Goal: Task Accomplishment & Management: Use online tool/utility

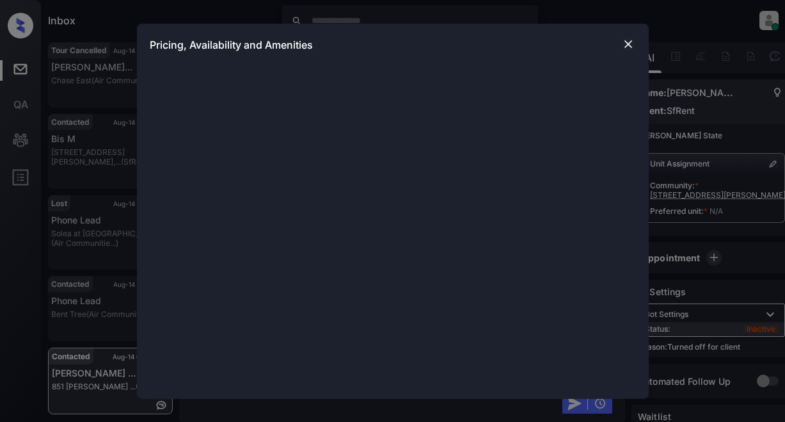
scroll to position [1725, 0]
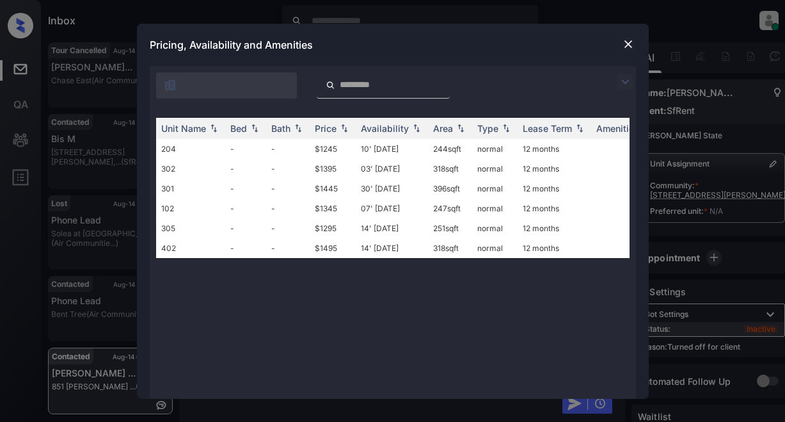
click at [622, 77] on img at bounding box center [624, 81] width 15 height 15
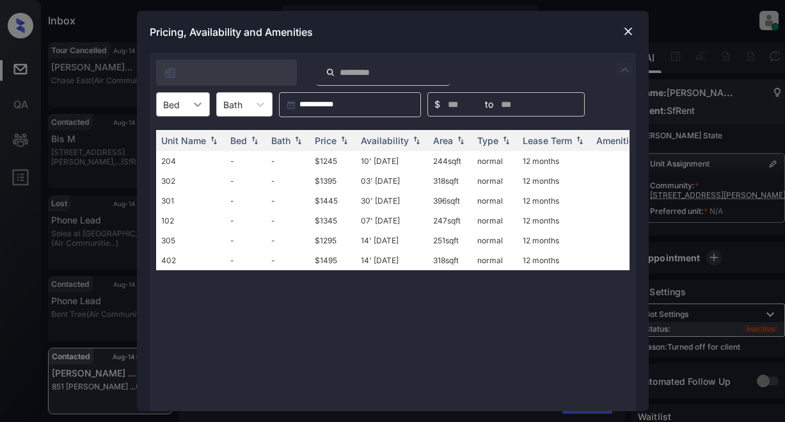
click at [202, 102] on icon at bounding box center [197, 104] width 13 height 13
click at [623, 31] on div at bounding box center [628, 31] width 15 height 15
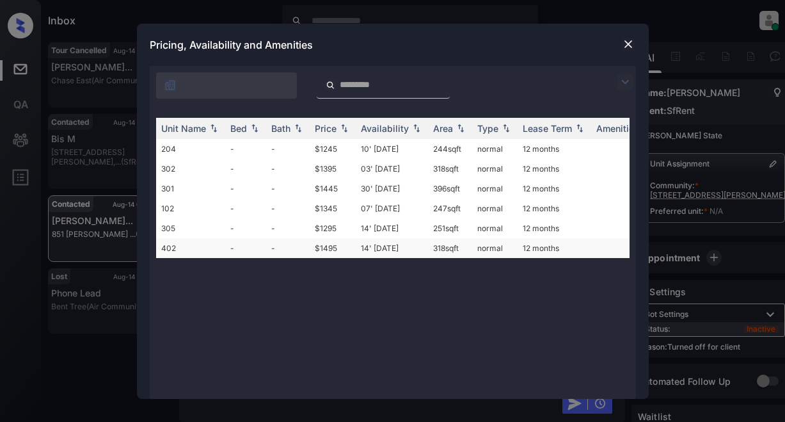
click at [327, 249] on td "$1495" at bounding box center [333, 248] width 46 height 20
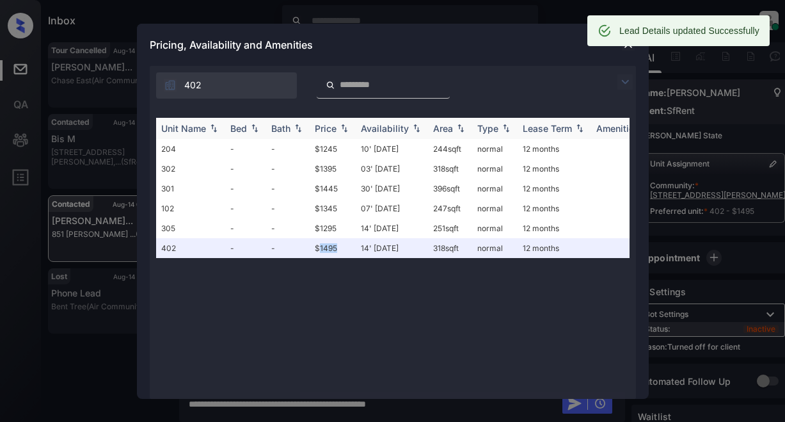
scroll to position [2334, 0]
click at [326, 121] on th "Price" at bounding box center [333, 128] width 46 height 21
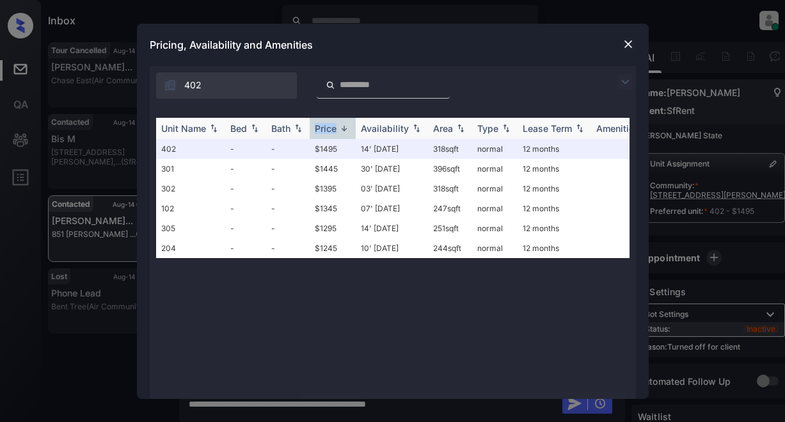
click at [326, 121] on th "Price" at bounding box center [333, 128] width 46 height 21
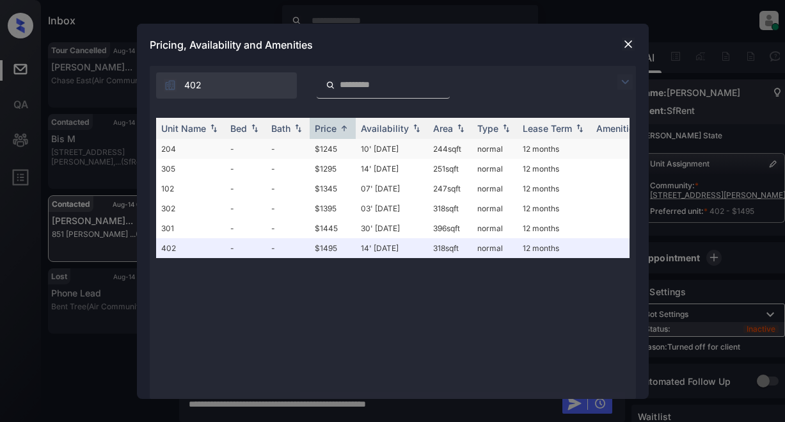
click at [326, 149] on td "$1245" at bounding box center [333, 149] width 46 height 20
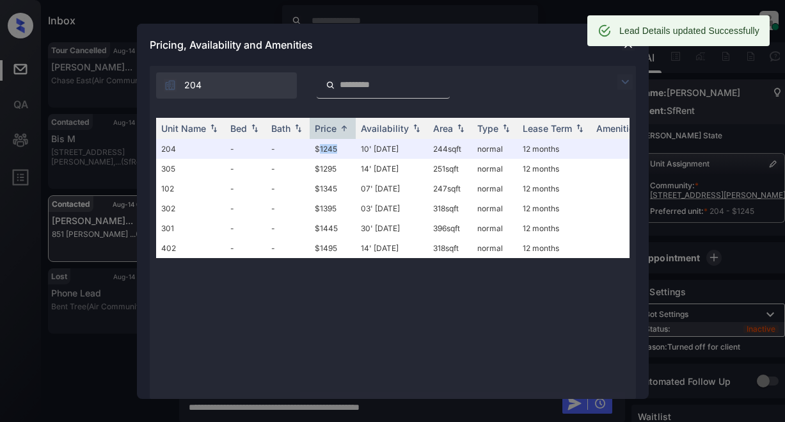
scroll to position [2417, 0]
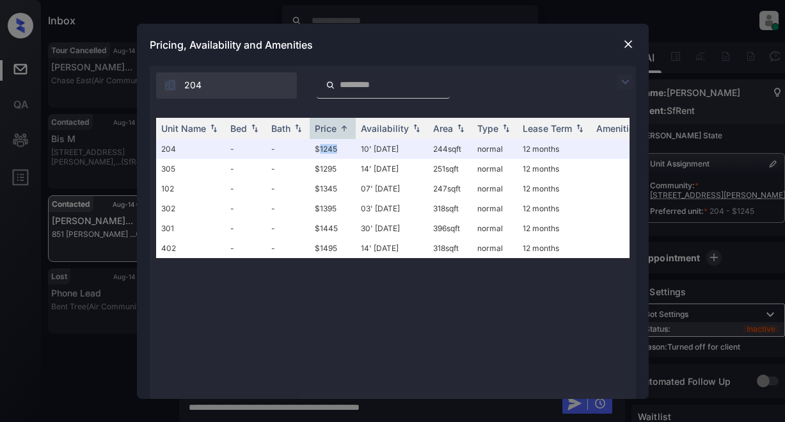
click at [630, 45] on img at bounding box center [628, 44] width 13 height 13
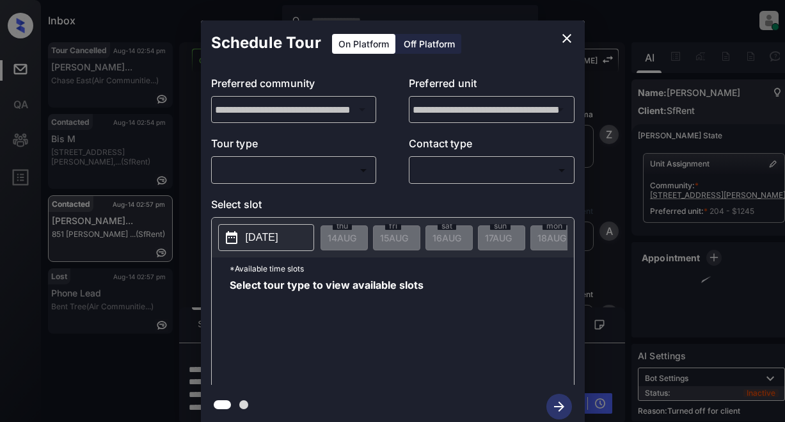
scroll to position [2417, 0]
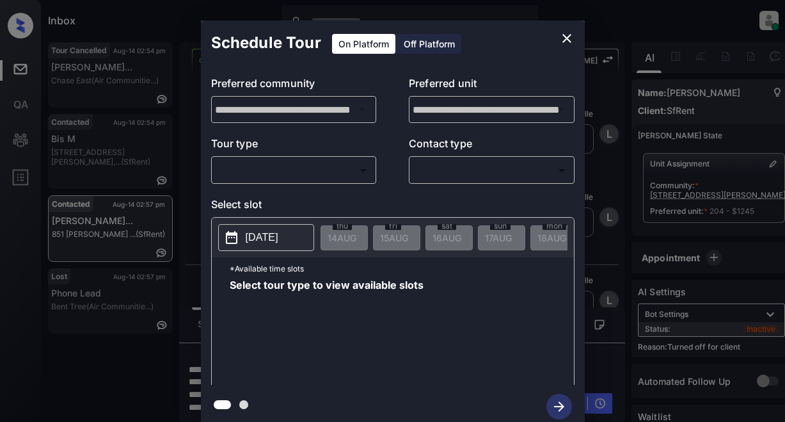
click at [424, 43] on div "Off Platform" at bounding box center [429, 44] width 64 height 20
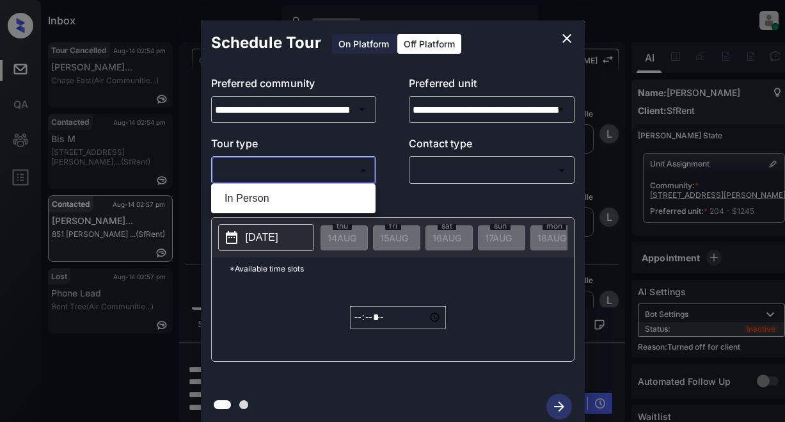
click at [270, 170] on body "Inbox Lyzzelle M. Ceralde Online Set yourself offline Set yourself on break Pro…" at bounding box center [392, 211] width 785 height 422
drag, startPoint x: 257, startPoint y: 196, endPoint x: 274, endPoint y: 185, distance: 20.8
click at [259, 195] on li "In Person" at bounding box center [293, 198] width 158 height 23
type input "********"
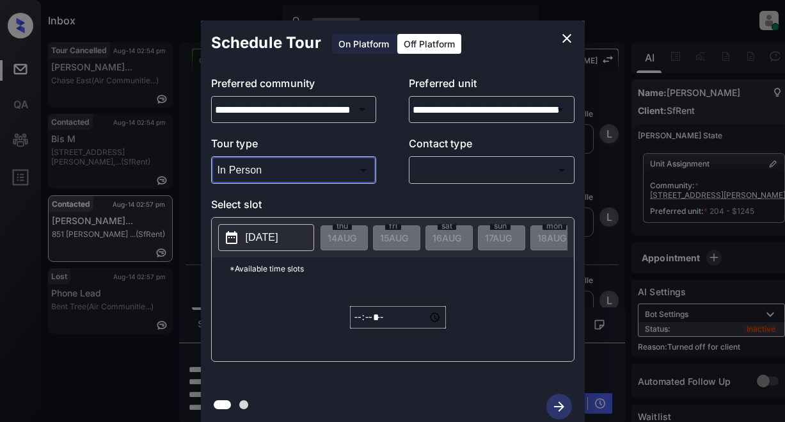
click at [443, 163] on body "Inbox Lyzzelle M. Ceralde Online Set yourself offline Set yourself on break Pro…" at bounding box center [392, 211] width 785 height 422
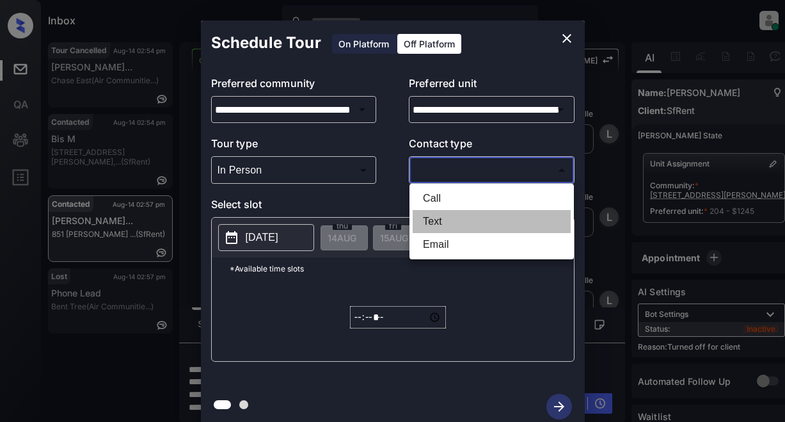
drag, startPoint x: 428, startPoint y: 221, endPoint x: 429, endPoint y: 210, distance: 11.0
click at [429, 219] on li "Text" at bounding box center [492, 221] width 158 height 23
type input "****"
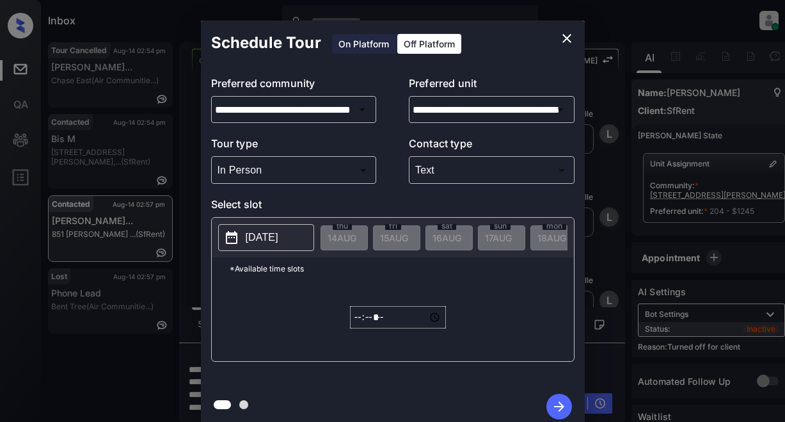
click at [278, 237] on p "2025-08-14" at bounding box center [262, 237] width 33 height 15
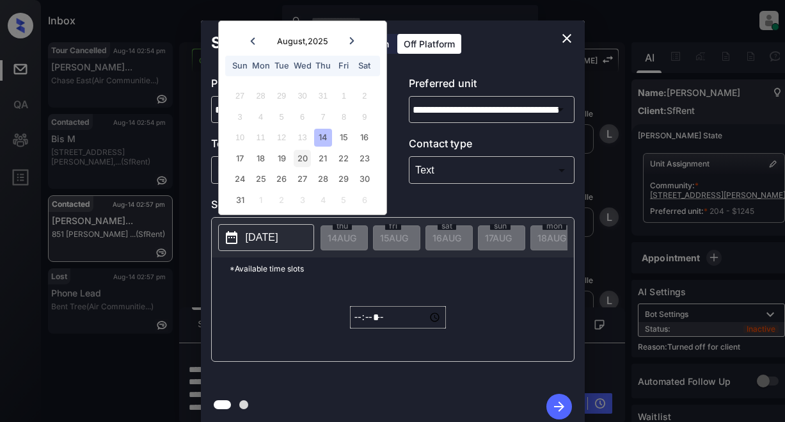
click at [303, 157] on div "20" at bounding box center [302, 158] width 17 height 17
click at [386, 326] on input "*****" at bounding box center [398, 317] width 96 height 22
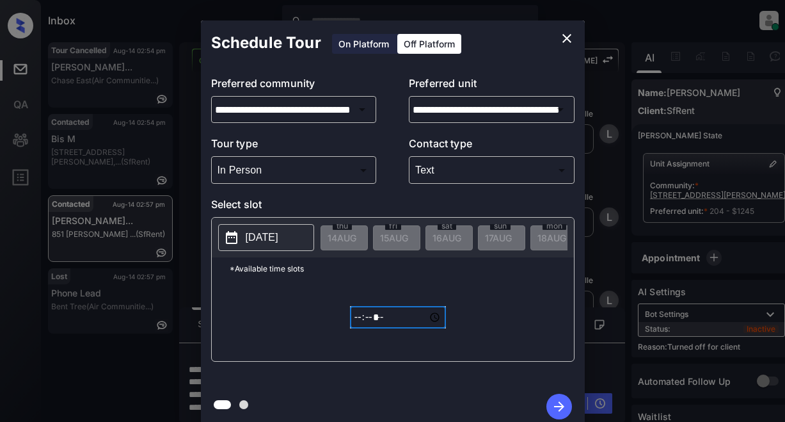
click at [564, 38] on icon "close" at bounding box center [566, 38] width 15 height 15
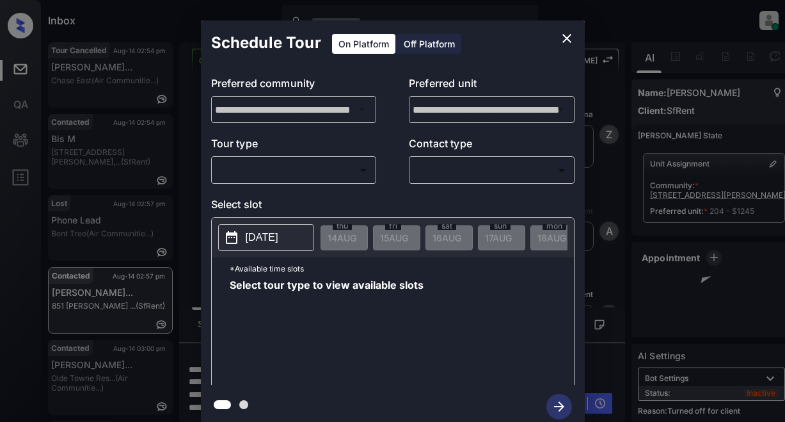
scroll to position [2097, 0]
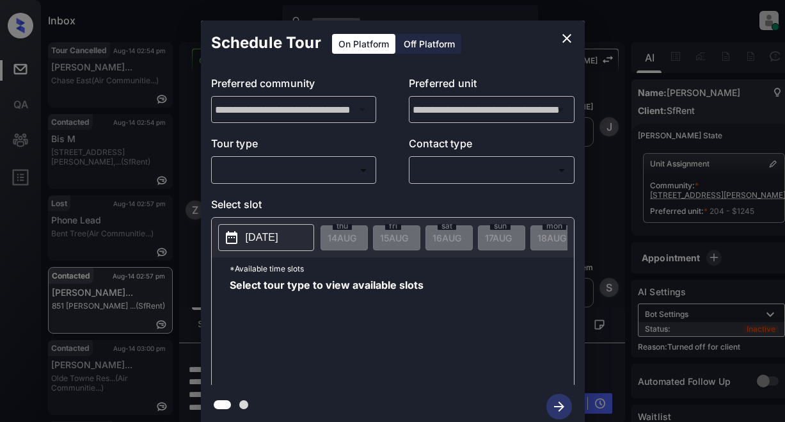
click at [448, 37] on div "Off Platform" at bounding box center [429, 44] width 64 height 20
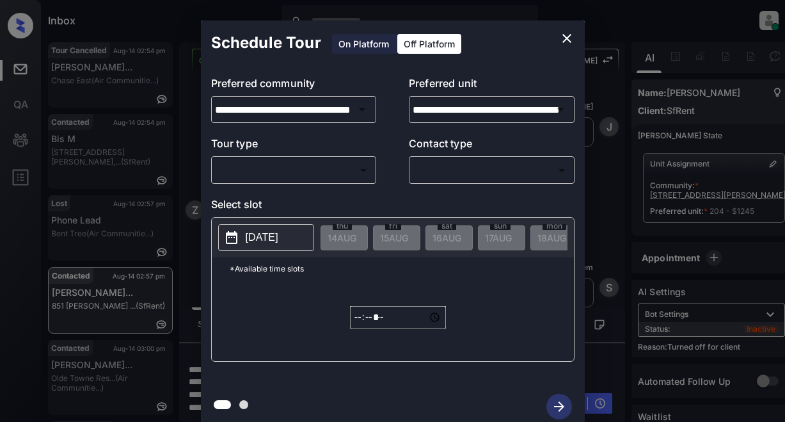
click at [284, 170] on body "Inbox Lyzzelle M. Ceralde Online Set yourself offline Set yourself on break Pro…" at bounding box center [392, 211] width 785 height 422
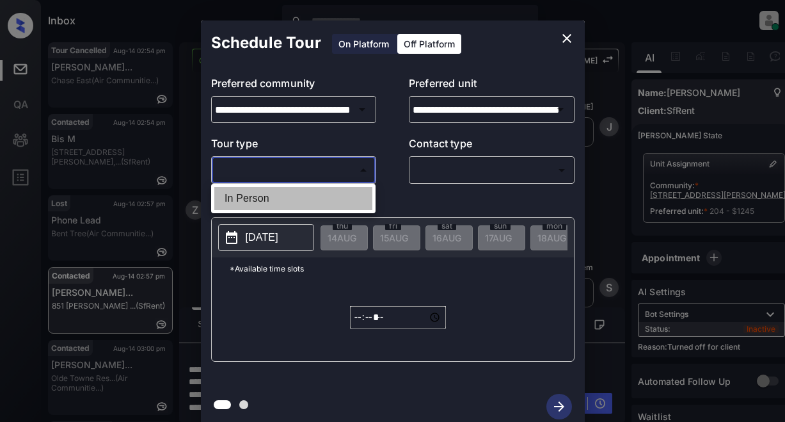
drag, startPoint x: 274, startPoint y: 204, endPoint x: 378, endPoint y: 186, distance: 105.2
click at [277, 202] on li "In Person" at bounding box center [293, 198] width 158 height 23
type input "********"
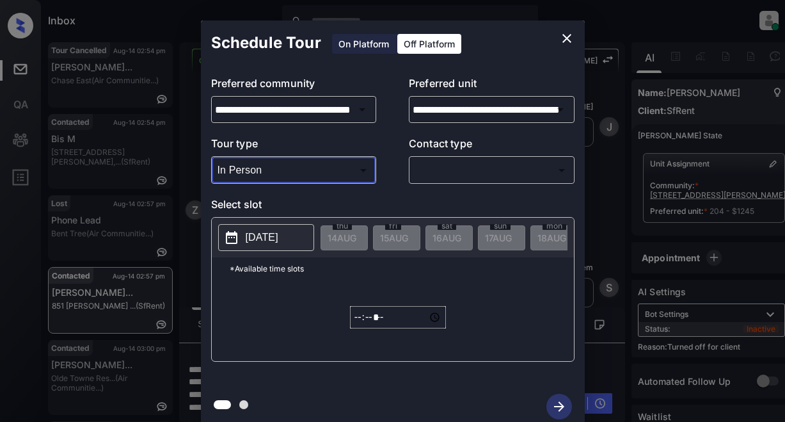
click at [449, 172] on body "Inbox Lyzzelle M. Ceralde Online Set yourself offline Set yourself on break Pro…" at bounding box center [392, 211] width 785 height 422
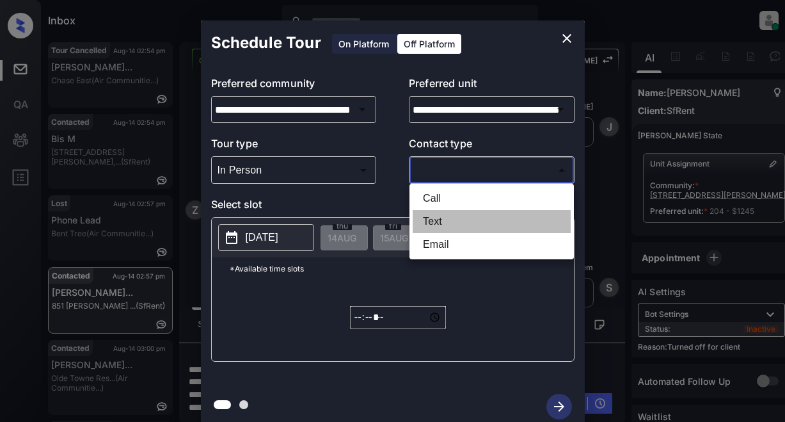
click at [435, 221] on li "Text" at bounding box center [492, 221] width 158 height 23
type input "****"
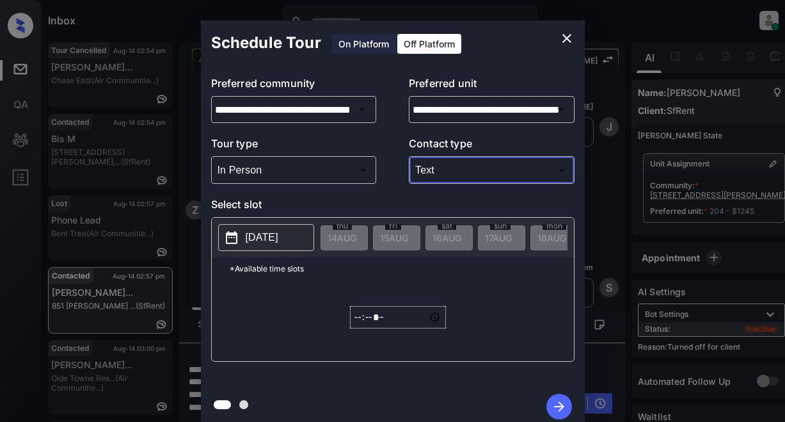
click at [256, 246] on button "2025-08-14" at bounding box center [266, 237] width 96 height 27
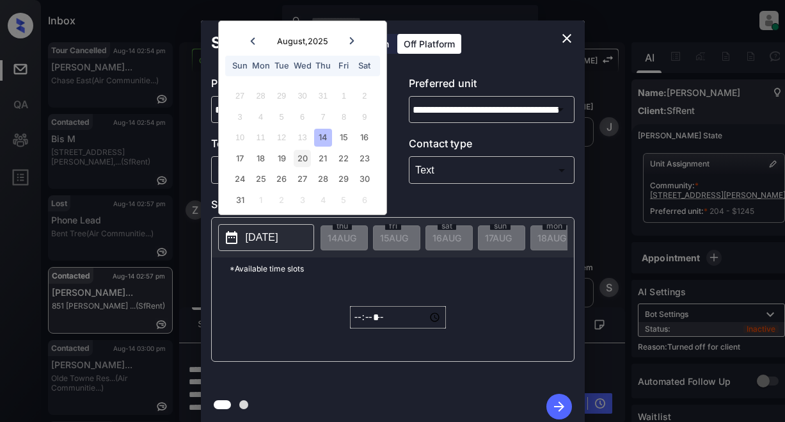
click at [301, 160] on div "20" at bounding box center [302, 158] width 17 height 17
click at [278, 235] on p "2025-08-20" at bounding box center [262, 237] width 33 height 15
click at [360, 320] on input "*****" at bounding box center [398, 317] width 96 height 22
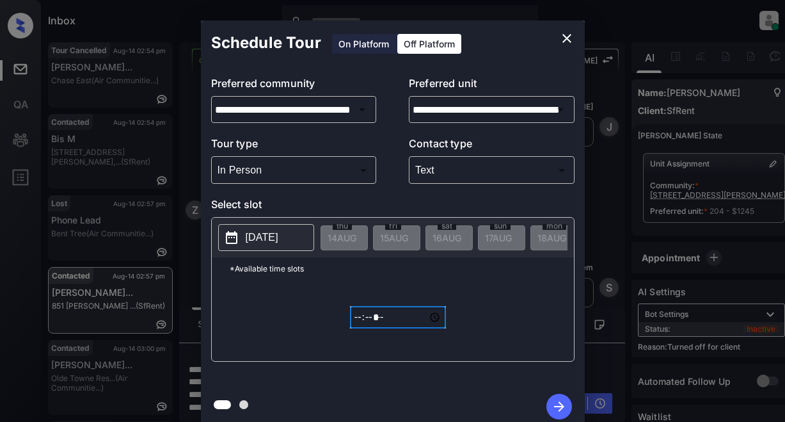
type input "*****"
click at [553, 404] on icon "button" at bounding box center [559, 407] width 26 height 26
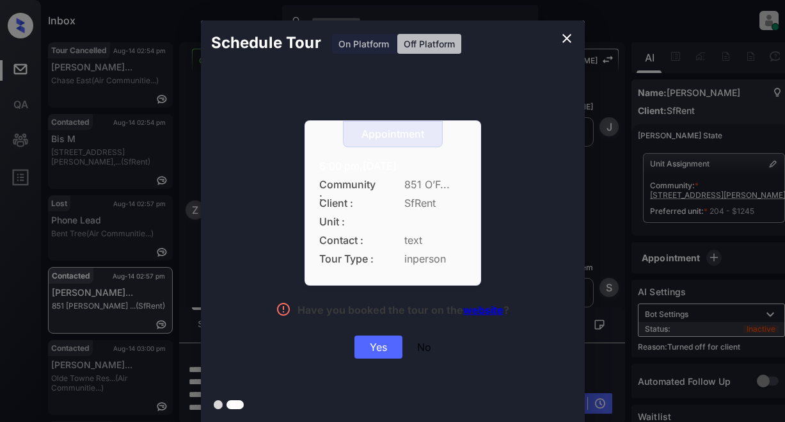
click at [380, 348] on div "Yes" at bounding box center [378, 346] width 48 height 23
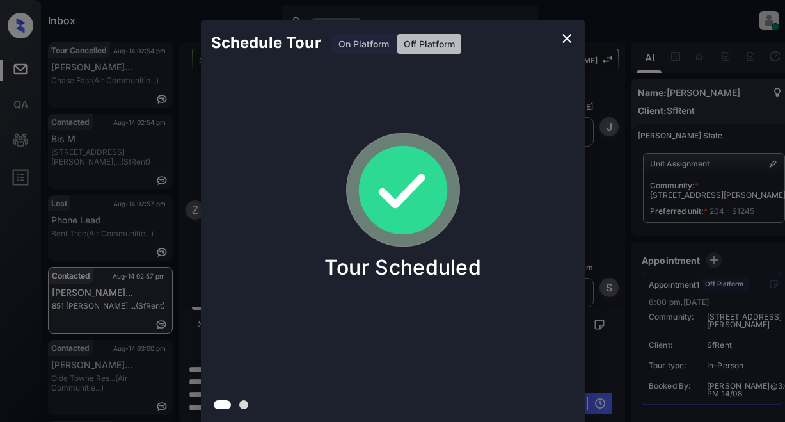
click at [569, 37] on icon "close" at bounding box center [566, 38] width 15 height 15
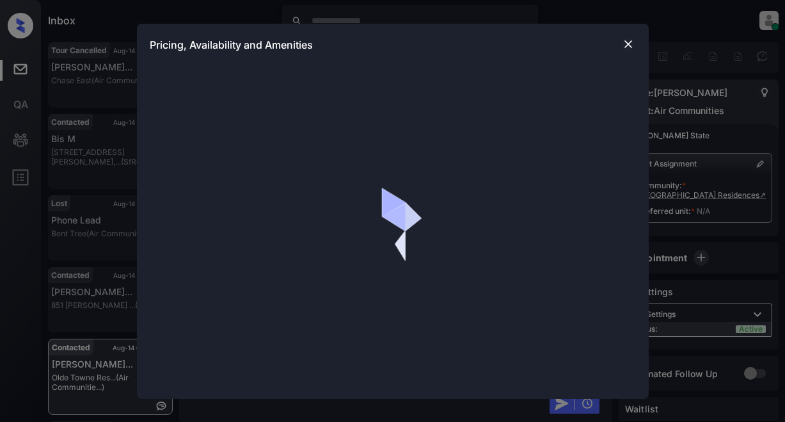
scroll to position [1618, 0]
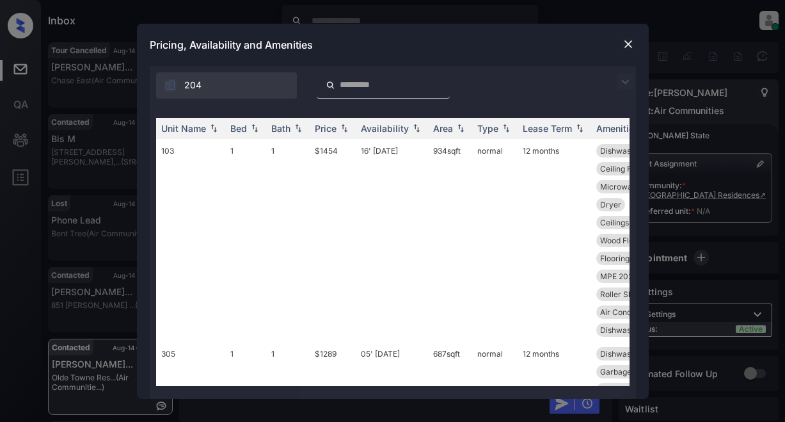
click at [628, 79] on img at bounding box center [624, 81] width 15 height 15
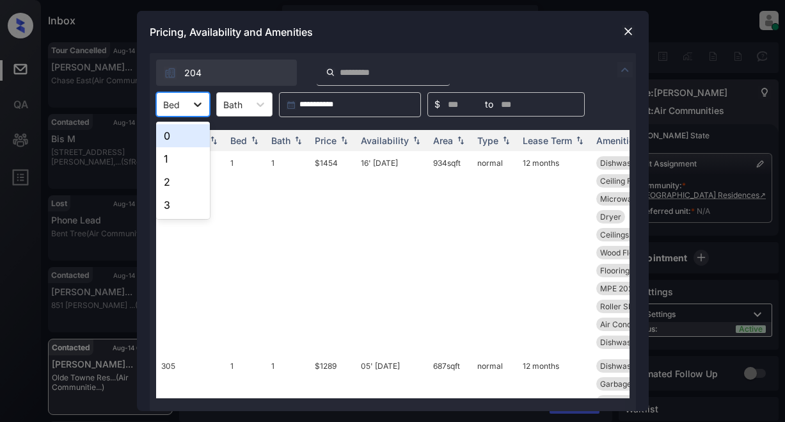
click at [196, 104] on icon at bounding box center [197, 104] width 13 height 13
drag, startPoint x: 184, startPoint y: 158, endPoint x: 323, endPoint y: 144, distance: 140.2
click at [184, 159] on div "1" at bounding box center [183, 158] width 54 height 23
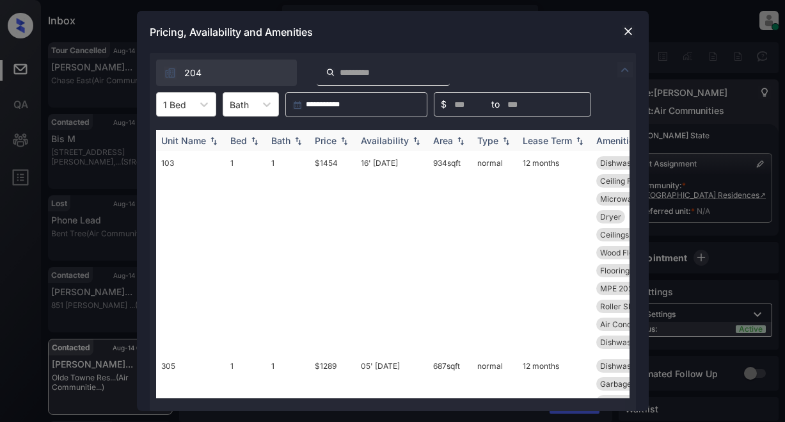
click at [326, 143] on div "Price" at bounding box center [326, 140] width 22 height 11
drag, startPoint x: 326, startPoint y: 143, endPoint x: 337, endPoint y: 143, distance: 11.5
click at [326, 142] on div "Price" at bounding box center [326, 140] width 22 height 11
click at [337, 139] on div "Price" at bounding box center [333, 140] width 36 height 11
click at [337, 143] on div "Price" at bounding box center [333, 140] width 36 height 11
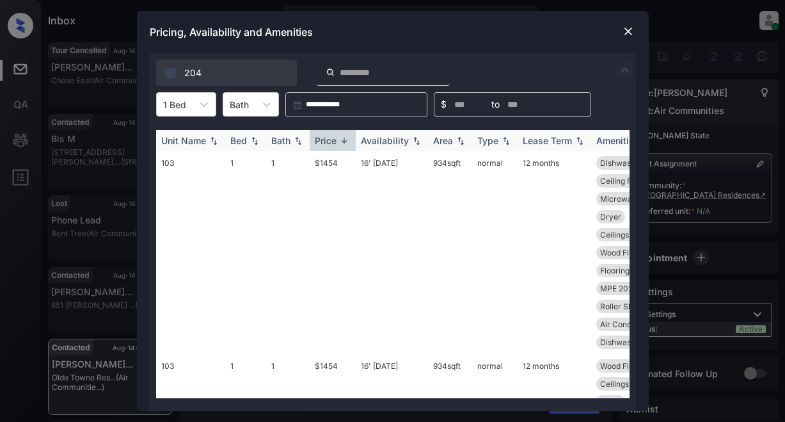
click at [317, 138] on div "Price" at bounding box center [326, 140] width 22 height 11
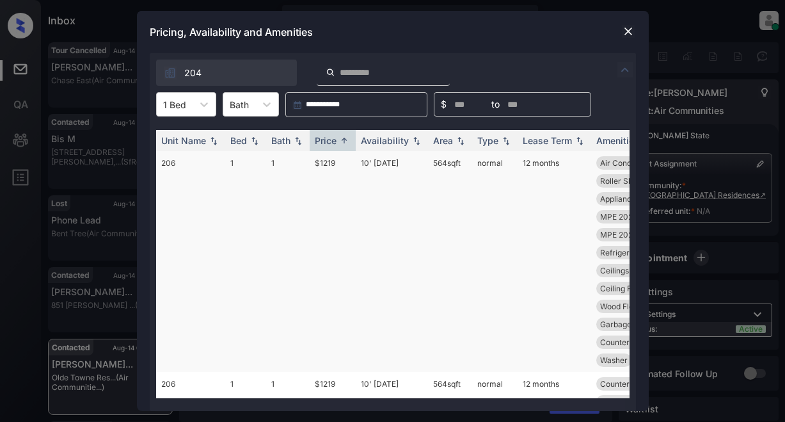
click at [321, 162] on td "$1219" at bounding box center [333, 261] width 46 height 221
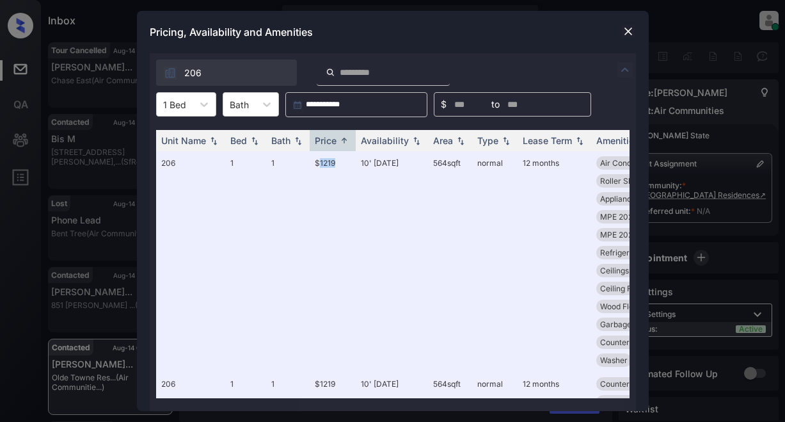
click at [628, 29] on img at bounding box center [628, 31] width 13 height 13
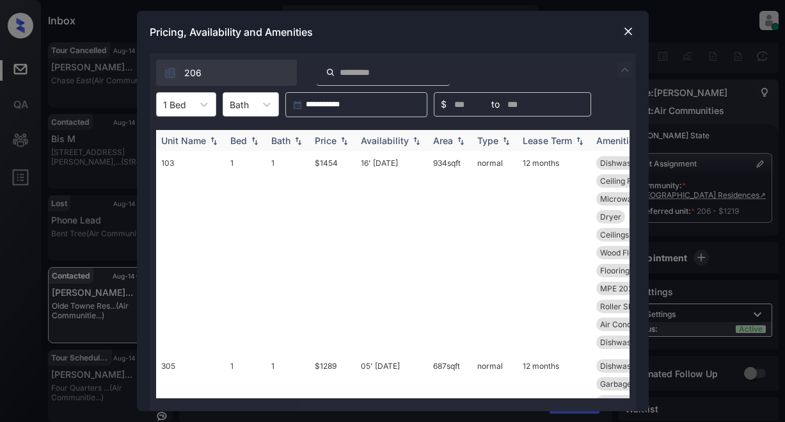
click at [344, 142] on img at bounding box center [344, 140] width 13 height 9
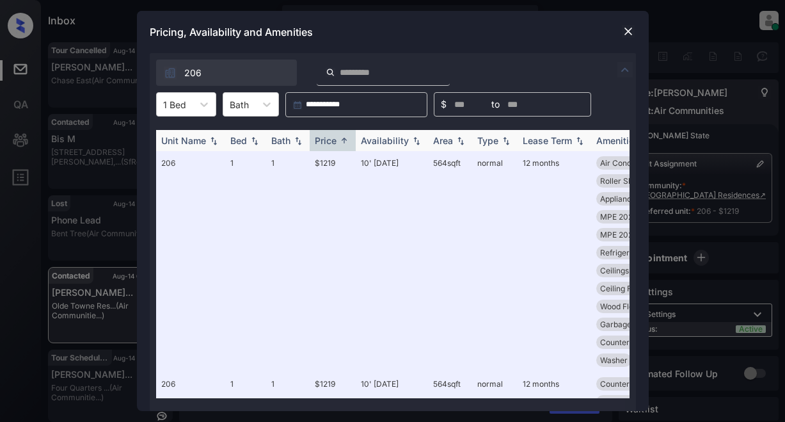
click at [344, 142] on img at bounding box center [344, 141] width 13 height 10
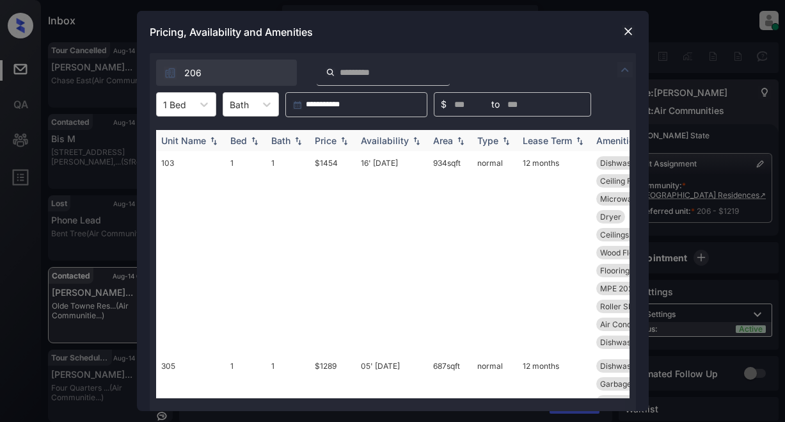
click at [344, 142] on img at bounding box center [344, 140] width 13 height 9
click at [346, 138] on img at bounding box center [344, 141] width 13 height 10
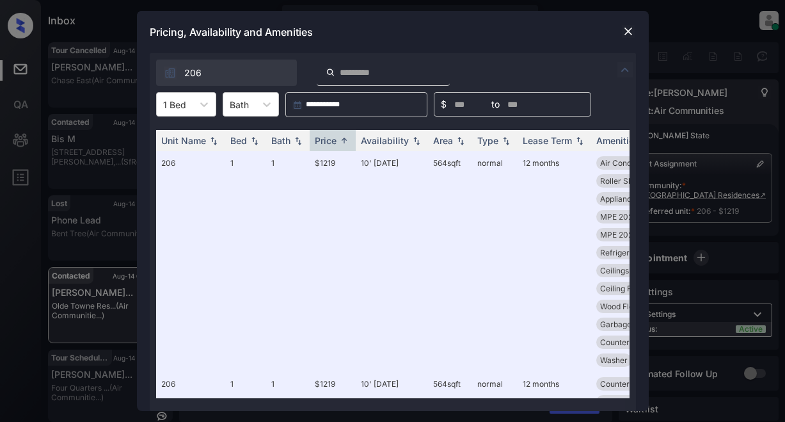
click at [624, 29] on img at bounding box center [628, 31] width 13 height 13
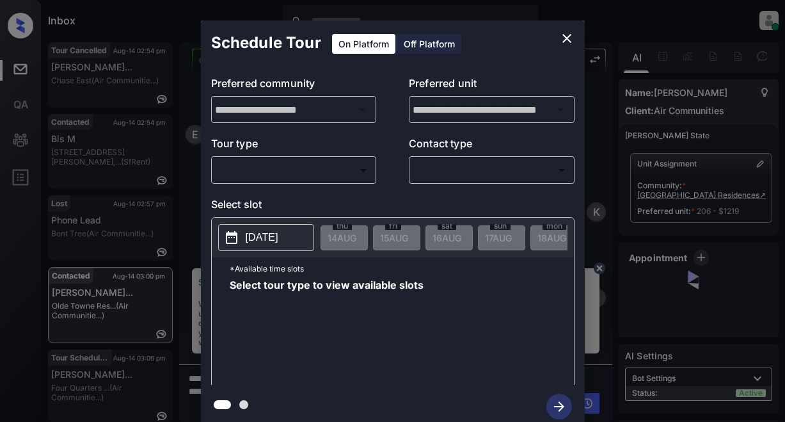
scroll to position [1637, 0]
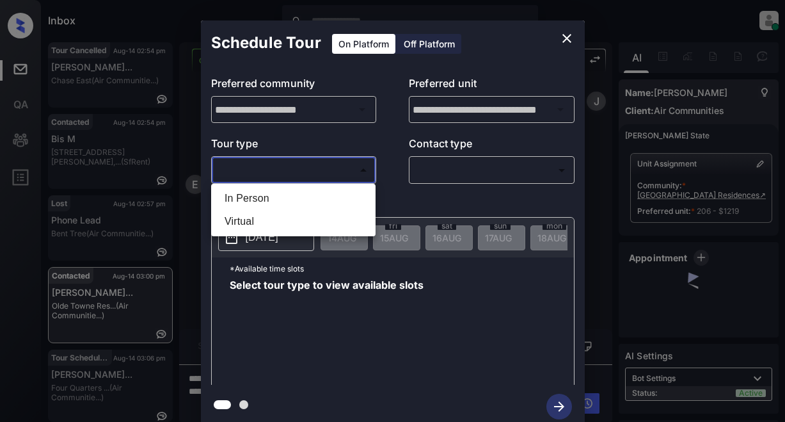
click at [316, 173] on body "Inbox Lyzzelle M. Ceralde Online Set yourself offline Set yourself on break Pro…" at bounding box center [392, 211] width 785 height 422
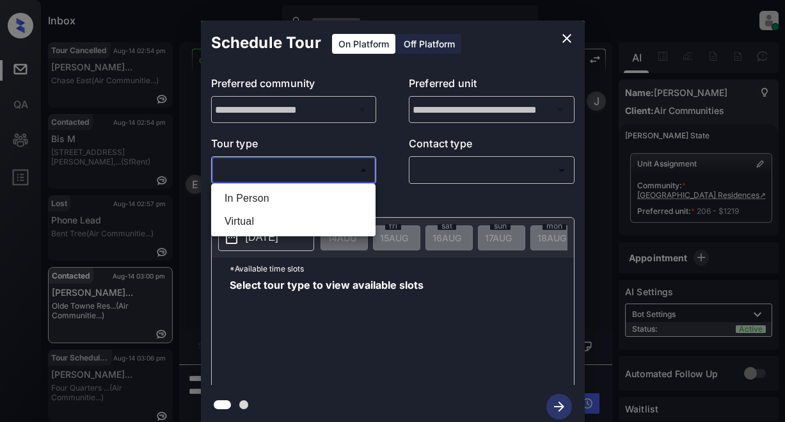
drag, startPoint x: 257, startPoint y: 196, endPoint x: 258, endPoint y: 224, distance: 28.2
click at [258, 224] on ul "In Person Virtual" at bounding box center [293, 210] width 164 height 52
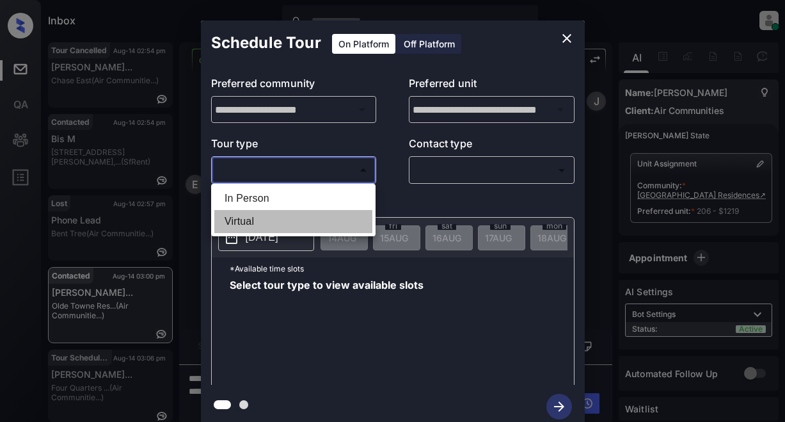
click at [258, 224] on li "Virtual" at bounding box center [293, 221] width 158 height 23
type input "*******"
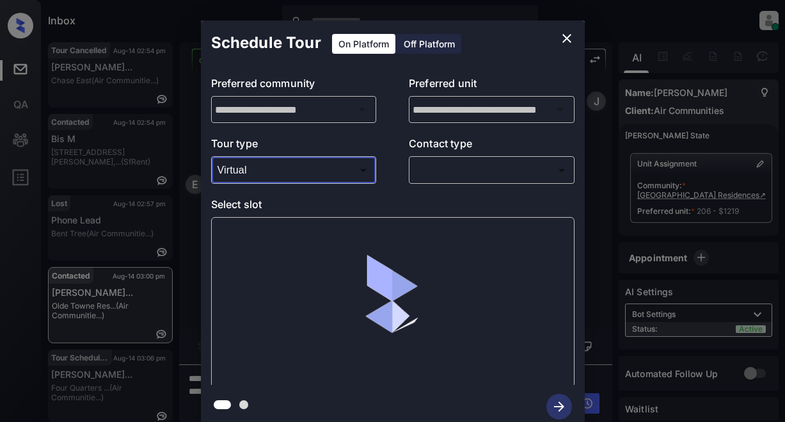
click at [480, 171] on body "Inbox Lyzzelle M. Ceralde Online Set yourself offline Set yourself on break Pro…" at bounding box center [392, 211] width 785 height 422
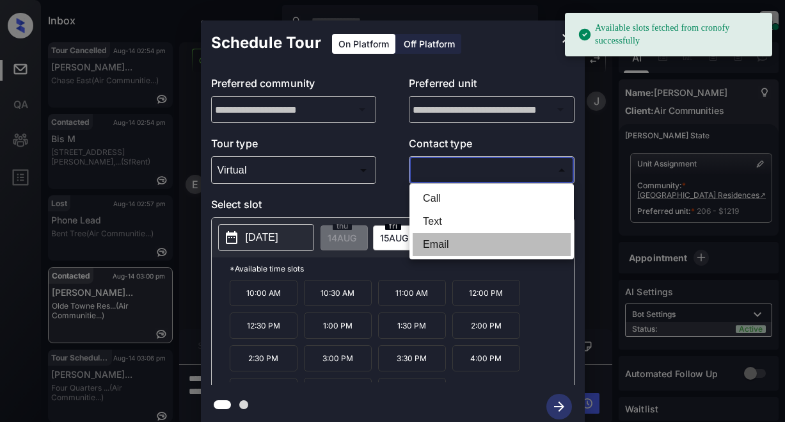
click at [440, 243] on li "Email" at bounding box center [492, 244] width 158 height 23
type input "*****"
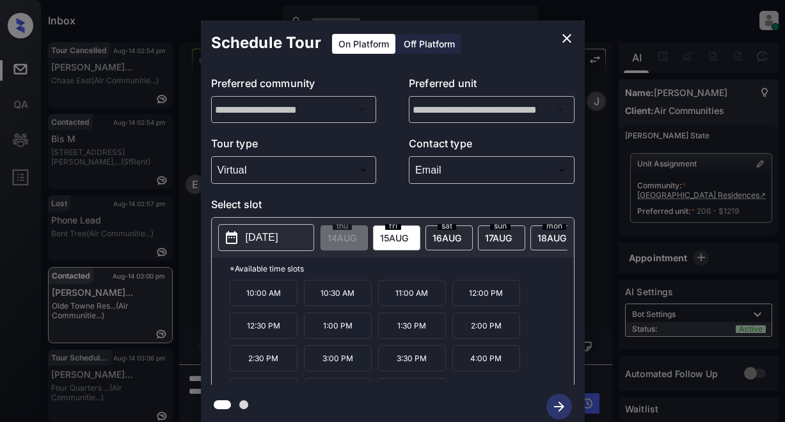
scroll to position [22, 0]
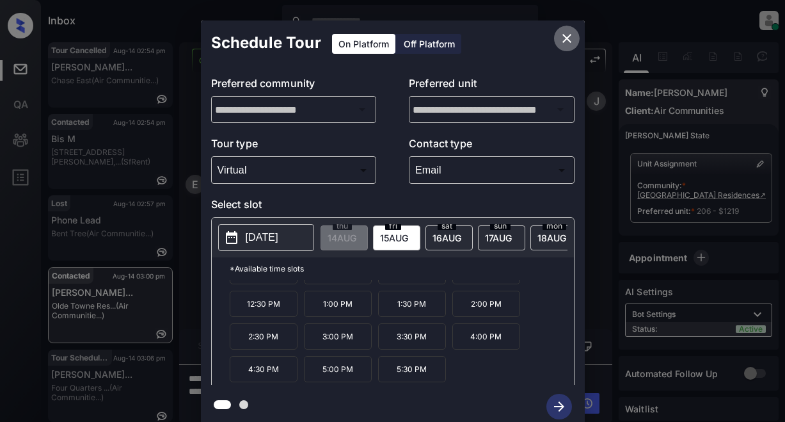
click at [565, 37] on icon "close" at bounding box center [566, 38] width 9 height 9
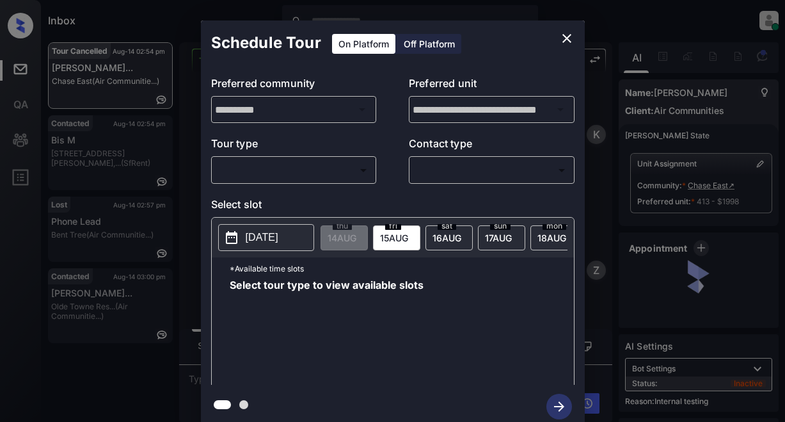
scroll to position [15526, 0]
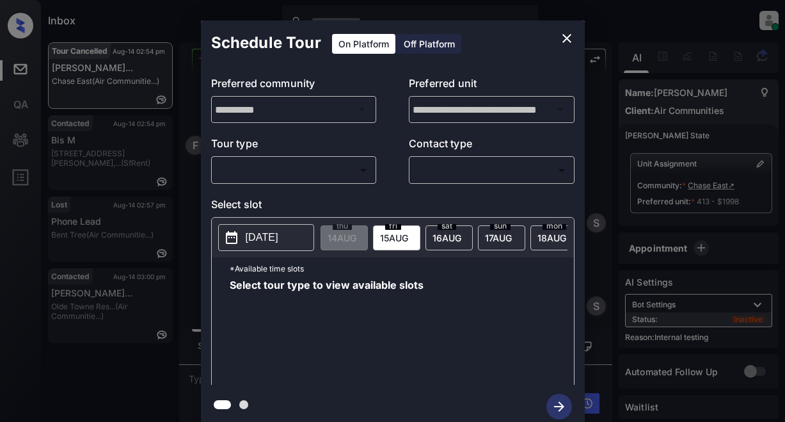
click at [322, 174] on body "Inbox Lyzzelle [PERSON_NAME] Online Set yourself offline Set yourself on break …" at bounding box center [392, 211] width 785 height 422
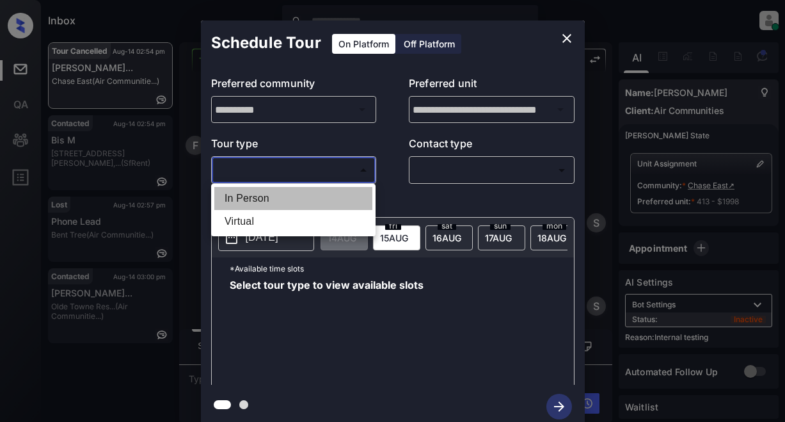
drag, startPoint x: 259, startPoint y: 199, endPoint x: 417, endPoint y: 176, distance: 159.1
click at [262, 199] on li "In Person" at bounding box center [293, 198] width 158 height 23
type input "********"
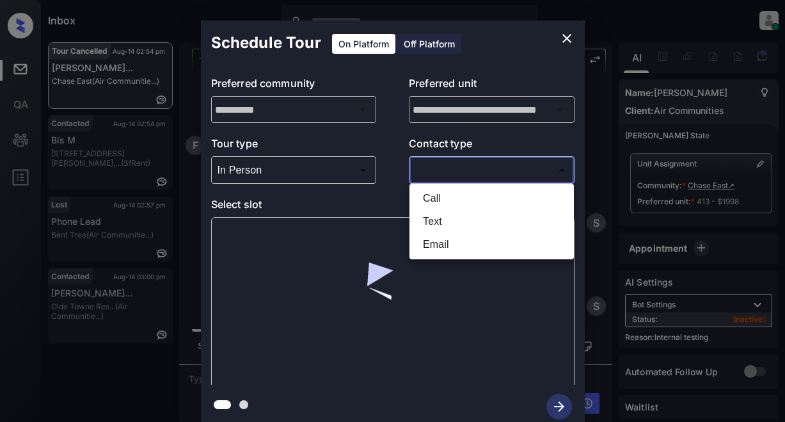
drag, startPoint x: 451, startPoint y: 171, endPoint x: 527, endPoint y: 168, distance: 75.5
click at [453, 173] on body "Inbox Lyzzelle [PERSON_NAME] Online Set yourself offline Set yourself on break …" at bounding box center [392, 211] width 785 height 422
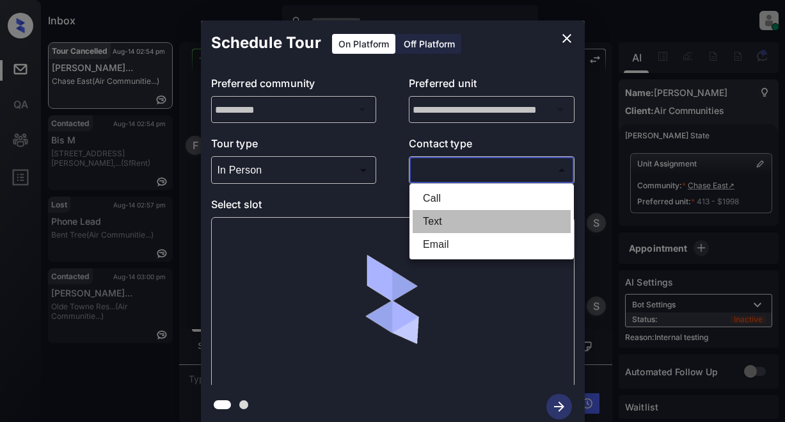
click at [434, 223] on li "Text" at bounding box center [492, 221] width 158 height 23
type input "****"
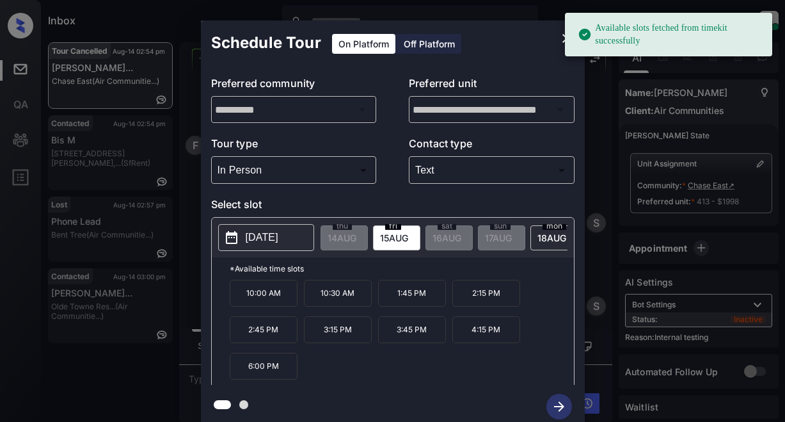
click at [277, 236] on p "[DATE]" at bounding box center [262, 237] width 33 height 15
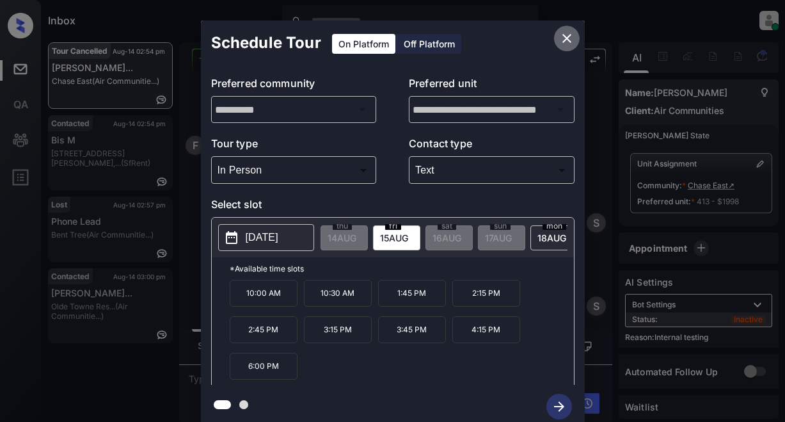
click at [569, 38] on icon "close" at bounding box center [566, 38] width 15 height 15
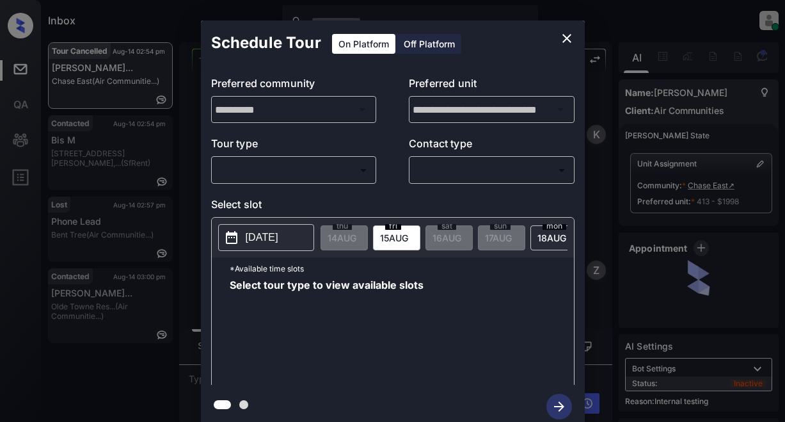
scroll to position [15526, 0]
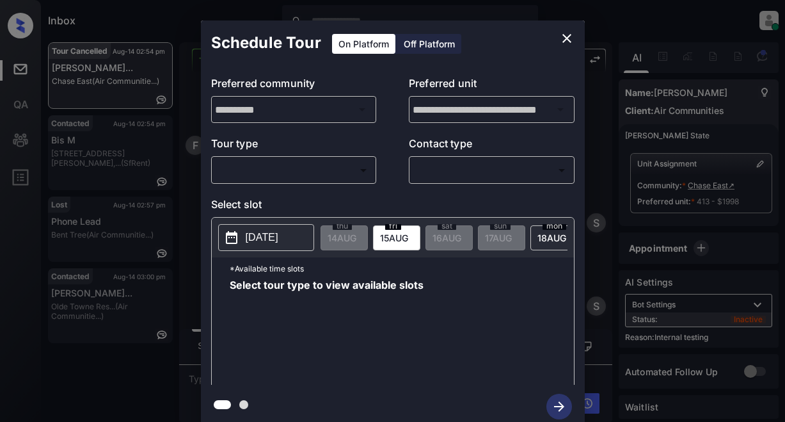
click at [259, 174] on body "Inbox Lyzzelle M. Ceralde Online Set yourself offline Set yourself on break Pro…" at bounding box center [392, 211] width 785 height 422
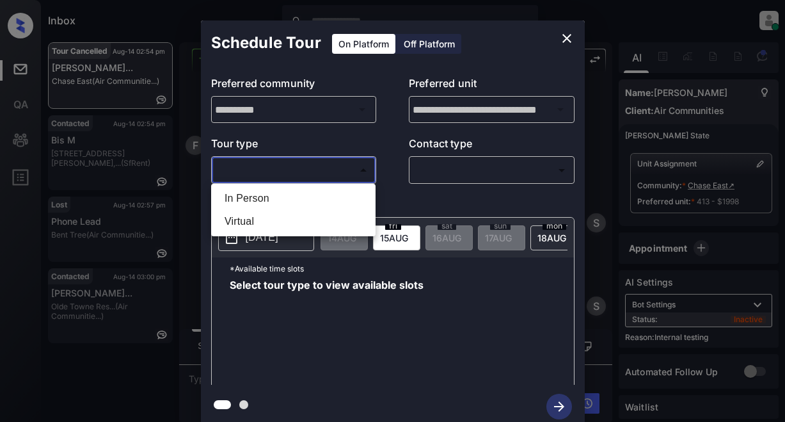
click at [250, 203] on li "In Person" at bounding box center [293, 198] width 158 height 23
type input "********"
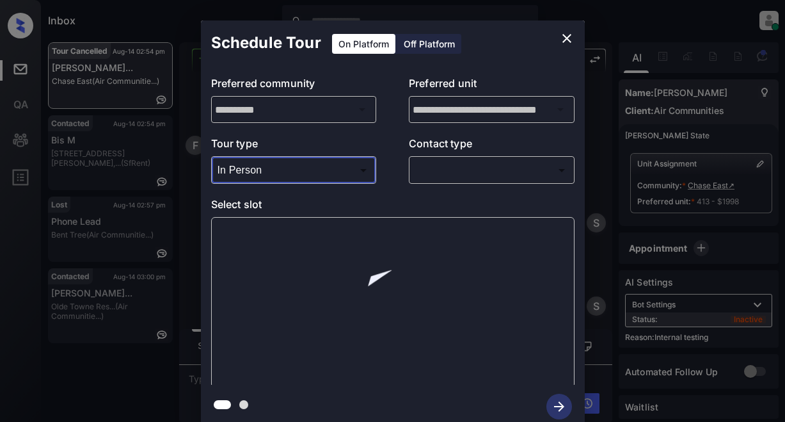
click at [443, 173] on body "Inbox Lyzzelle M. Ceralde Online Set yourself offline Set yourself on break Pro…" at bounding box center [392, 211] width 785 height 422
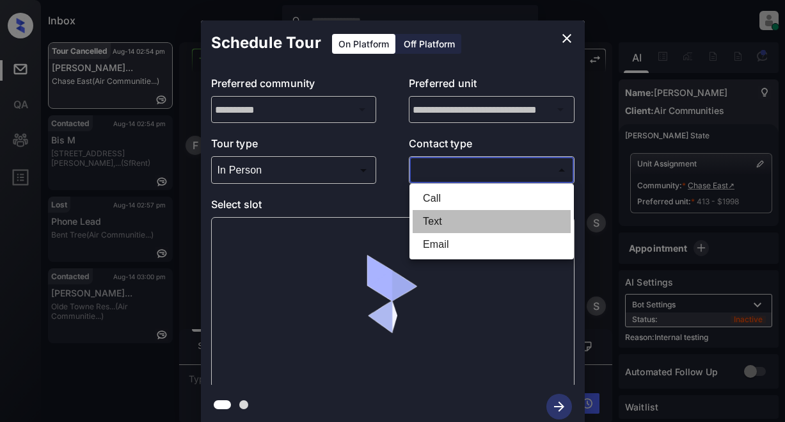
click at [434, 218] on li "Text" at bounding box center [492, 221] width 158 height 23
type input "****"
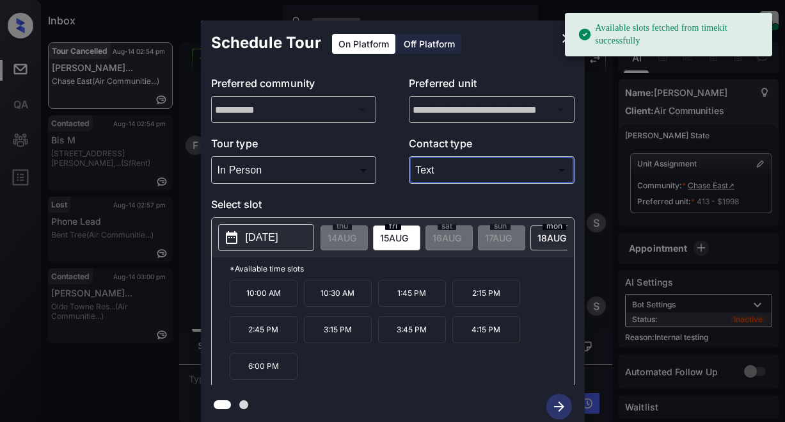
click at [273, 236] on p "[DATE]" at bounding box center [262, 237] width 33 height 15
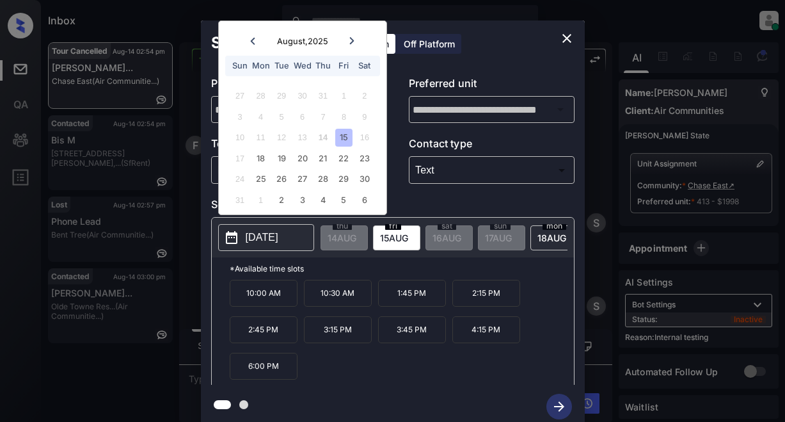
click at [342, 139] on div "15" at bounding box center [343, 137] width 17 height 17
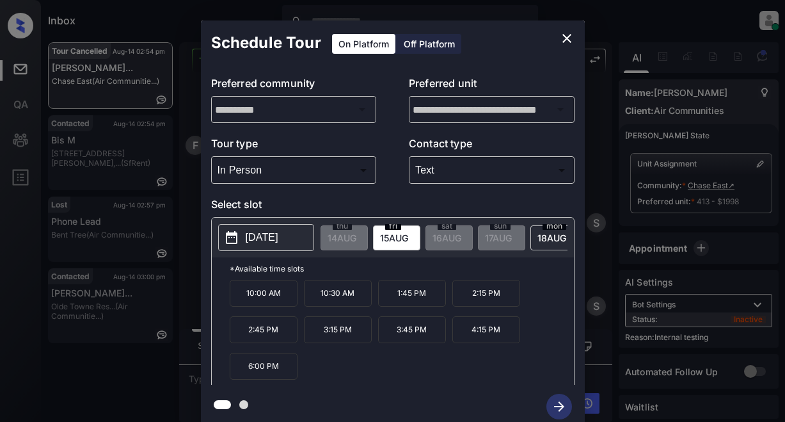
click at [481, 303] on p "2:15 PM" at bounding box center [486, 293] width 68 height 27
click at [550, 401] on icon "button" at bounding box center [559, 407] width 26 height 26
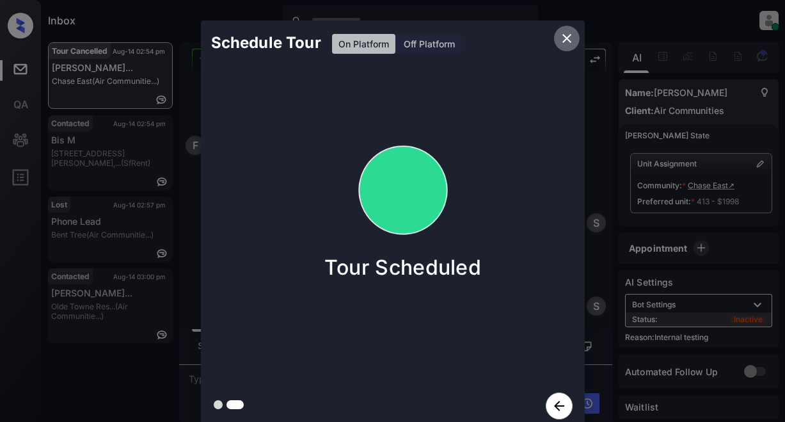
click at [571, 44] on icon "close" at bounding box center [566, 38] width 15 height 15
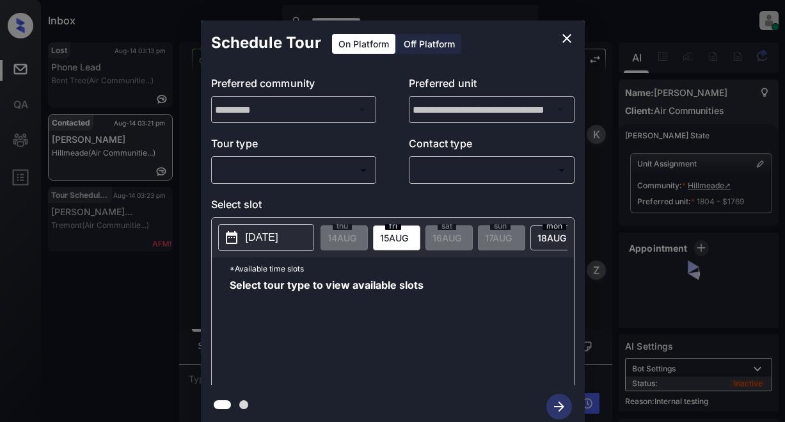
scroll to position [2835, 0]
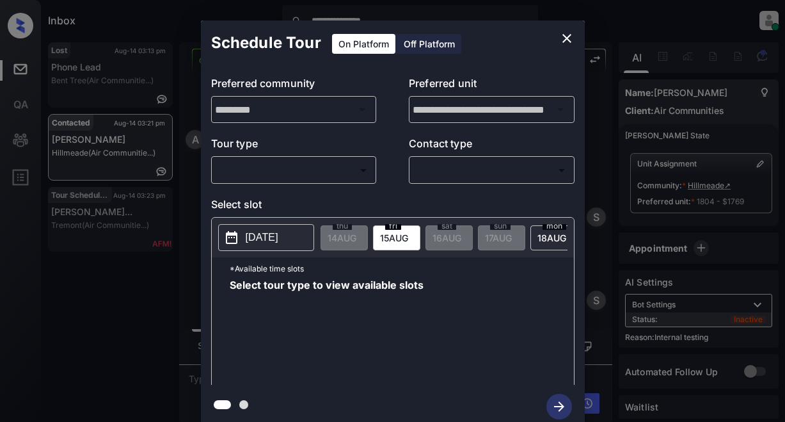
click at [292, 171] on body "**********" at bounding box center [392, 211] width 785 height 422
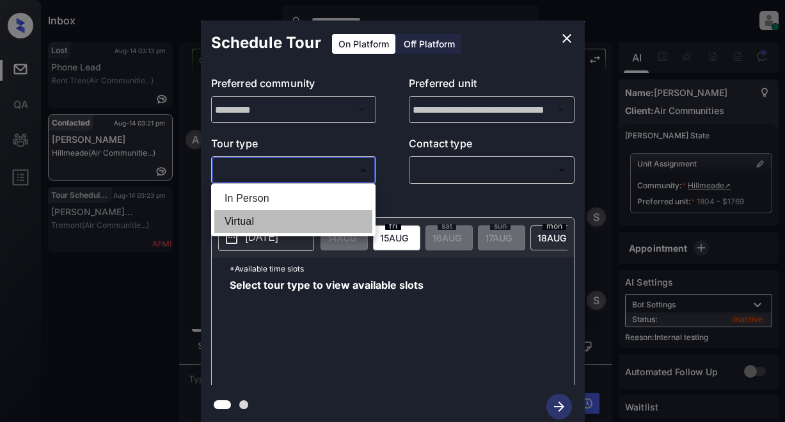
drag, startPoint x: 249, startPoint y: 218, endPoint x: 324, endPoint y: 183, distance: 83.0
click at [250, 218] on li "Virtual" at bounding box center [293, 221] width 158 height 23
type input "*******"
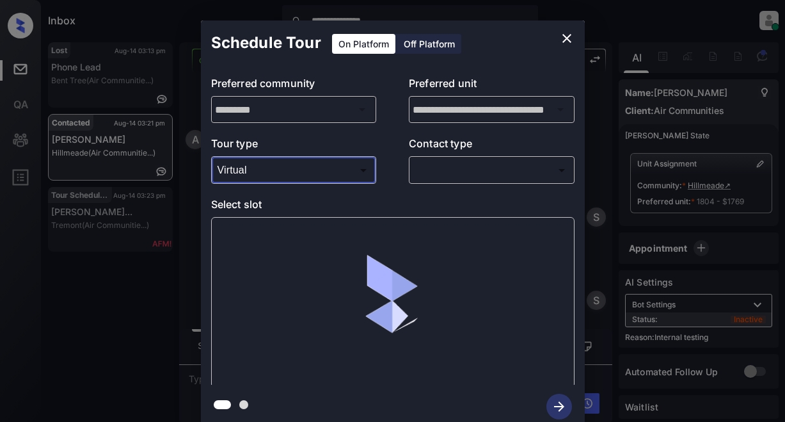
click at [441, 168] on body "**********" at bounding box center [392, 211] width 785 height 422
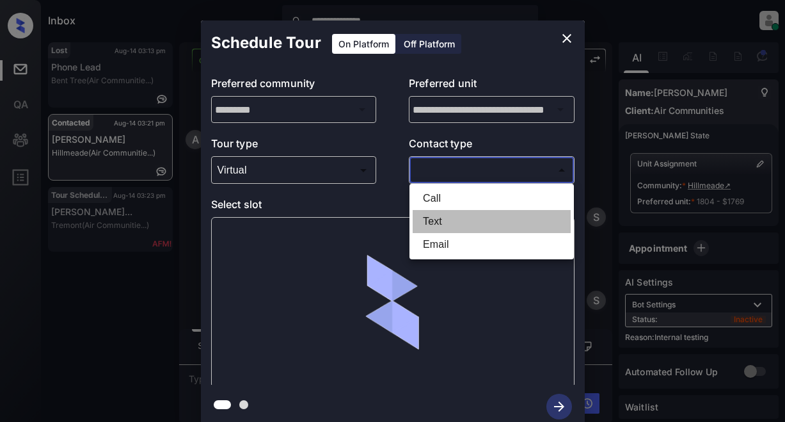
drag, startPoint x: 438, startPoint y: 219, endPoint x: 417, endPoint y: 201, distance: 27.7
click at [438, 218] on li "Text" at bounding box center [492, 221] width 158 height 23
type input "****"
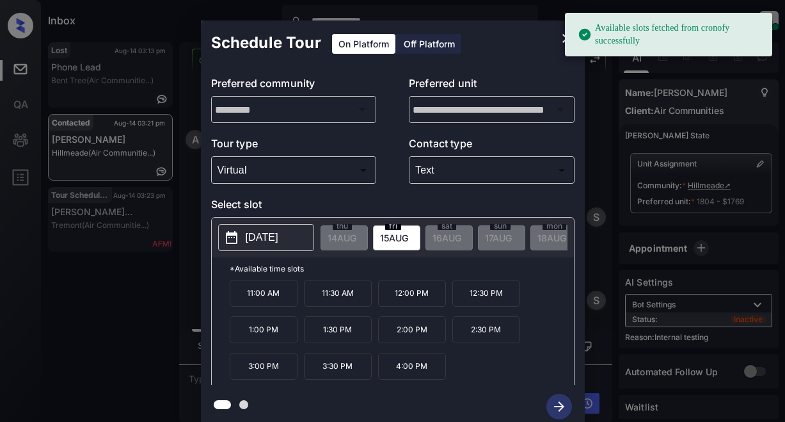
click at [278, 235] on p "[DATE]" at bounding box center [262, 237] width 33 height 15
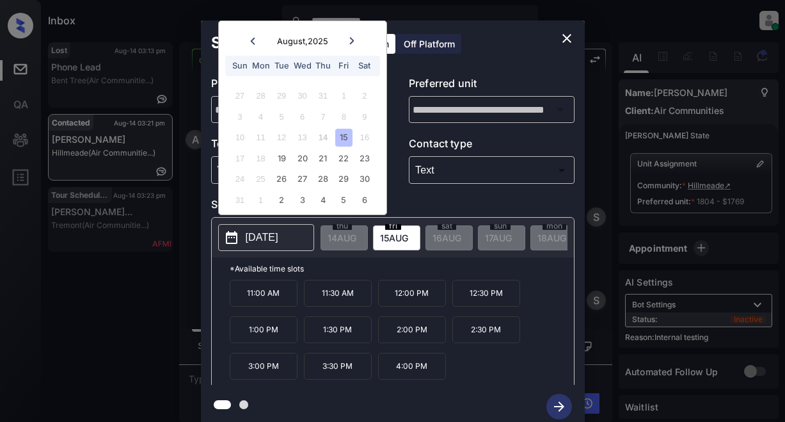
click at [276, 238] on p "[DATE]" at bounding box center [262, 237] width 33 height 15
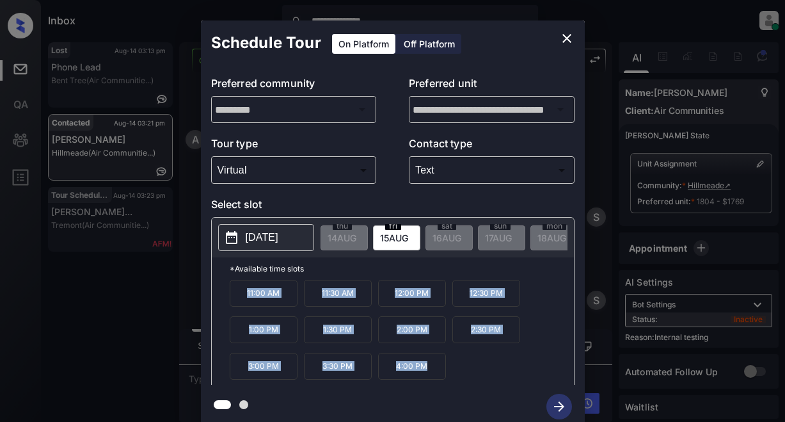
drag, startPoint x: 245, startPoint y: 296, endPoint x: 514, endPoint y: 299, distance: 269.4
click at [459, 378] on div "11:00 AM 11:30 AM 12:00 PM 12:30 PM 1:00 PM 1:30 PM 2:00 PM 2:30 PM 3:00 PM 3:3…" at bounding box center [402, 331] width 344 height 102
click at [571, 39] on icon "close" at bounding box center [566, 38] width 15 height 15
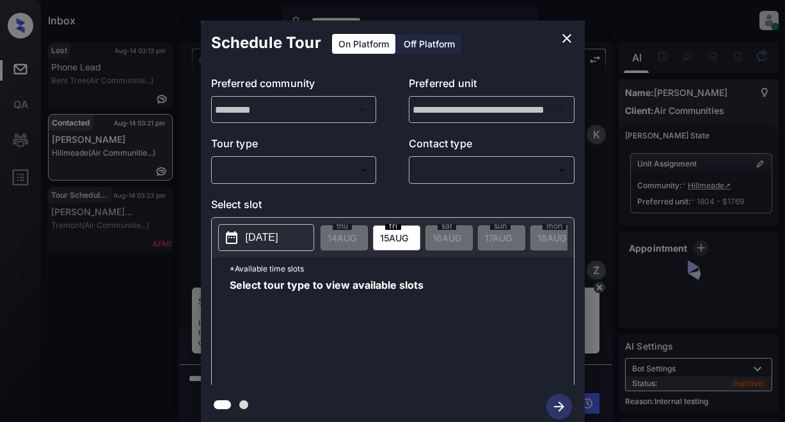
scroll to position [2835, 0]
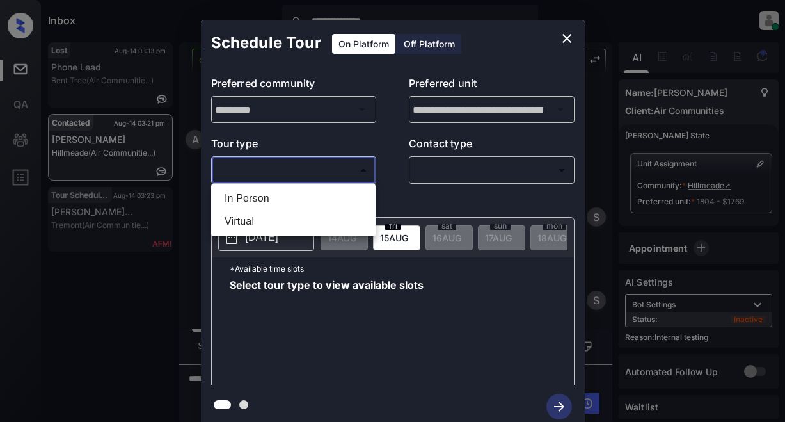
click at [324, 165] on body "**********" at bounding box center [392, 211] width 785 height 422
drag, startPoint x: 239, startPoint y: 223, endPoint x: 249, endPoint y: 214, distance: 13.1
click at [241, 220] on li "Virtual" at bounding box center [293, 221] width 158 height 23
type input "*******"
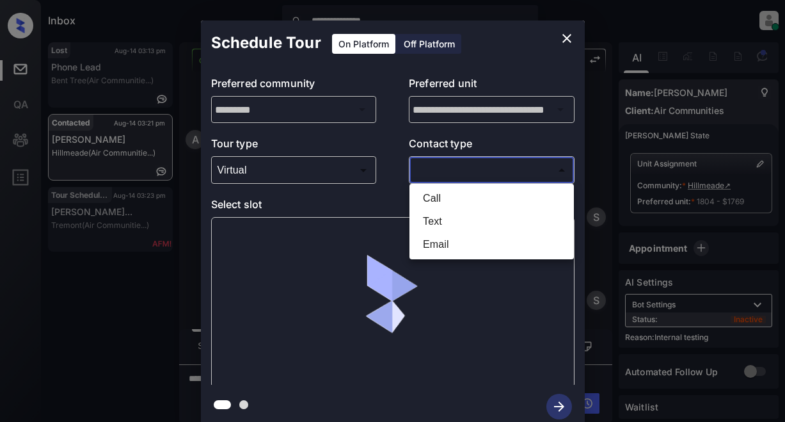
drag, startPoint x: 443, startPoint y: 174, endPoint x: 447, endPoint y: 186, distance: 12.7
click at [443, 173] on body "**********" at bounding box center [392, 211] width 785 height 422
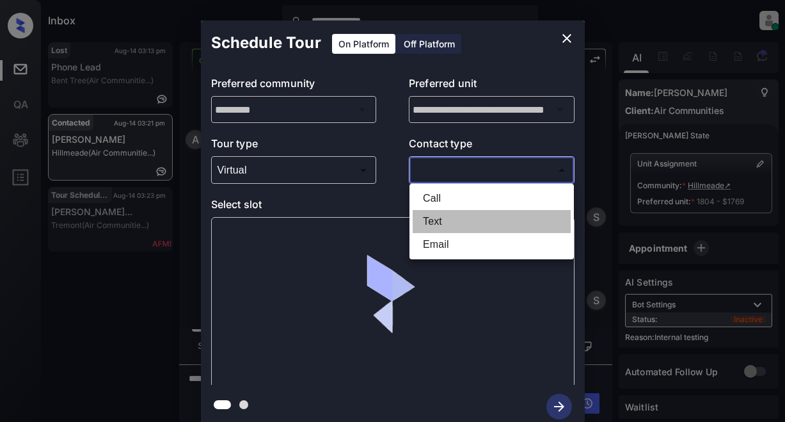
click at [442, 217] on li "Text" at bounding box center [492, 221] width 158 height 23
type input "****"
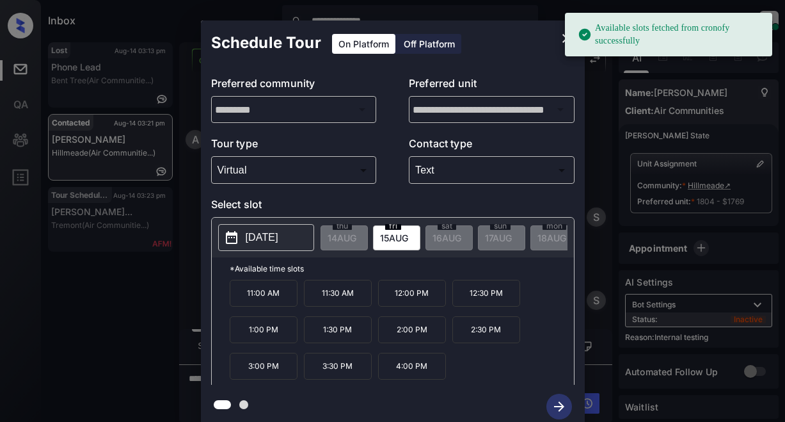
click at [257, 250] on button "[DATE]" at bounding box center [266, 237] width 96 height 27
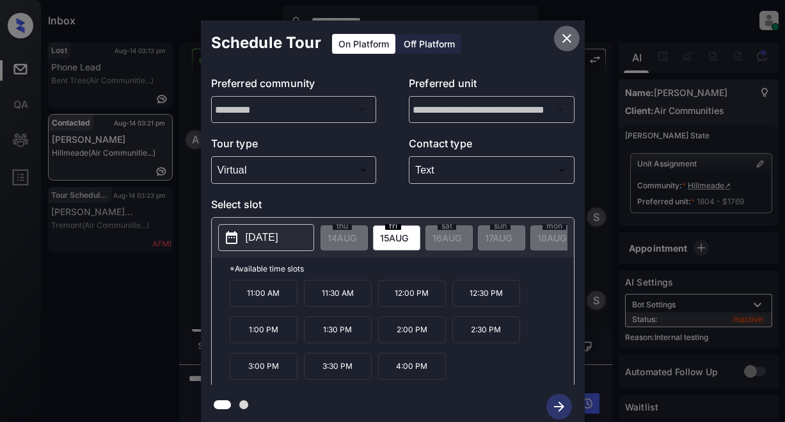
click at [570, 35] on icon "close" at bounding box center [566, 38] width 9 height 9
